Goal: Task Accomplishment & Management: Manage account settings

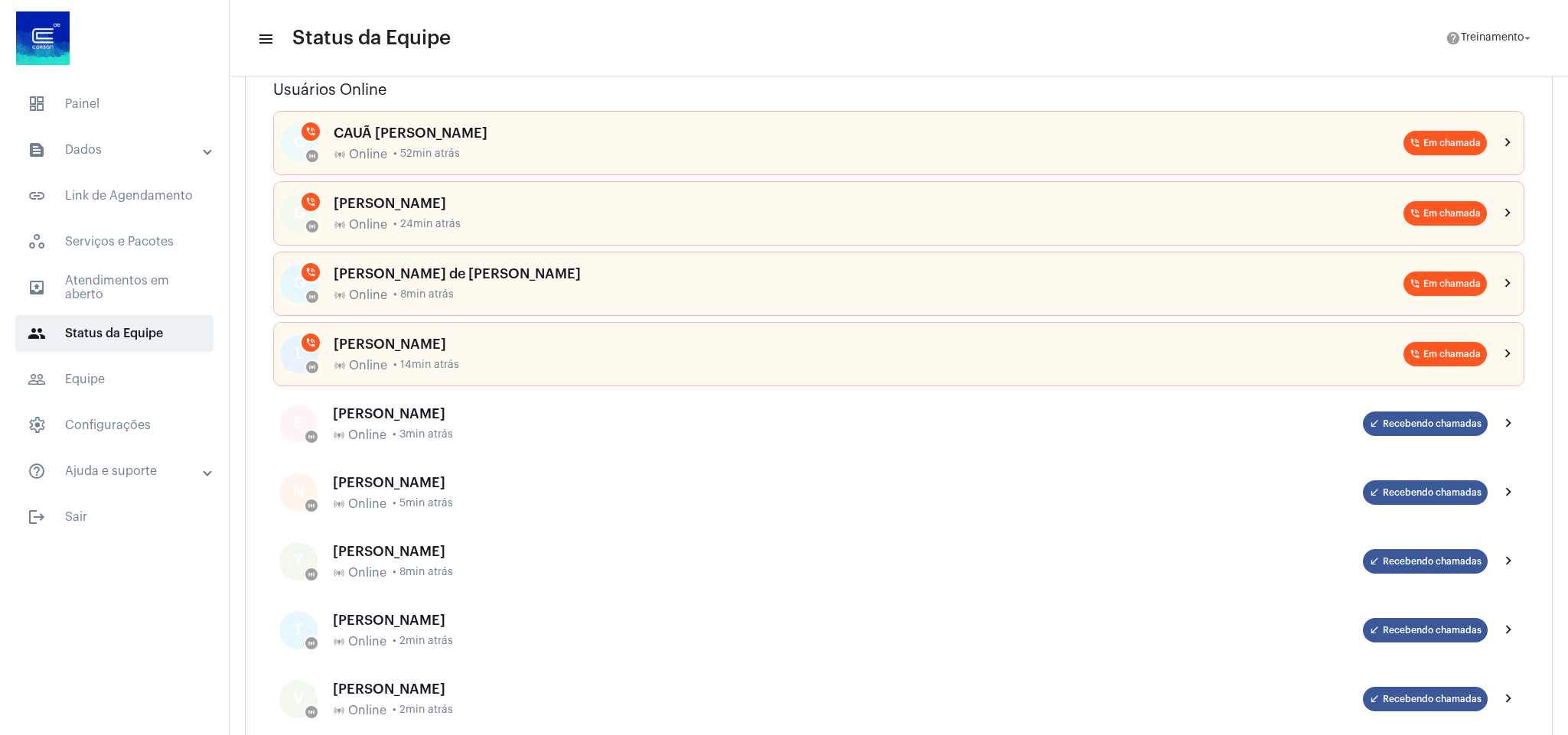
scroll to position [230, 0]
